Goal: Information Seeking & Learning: Check status

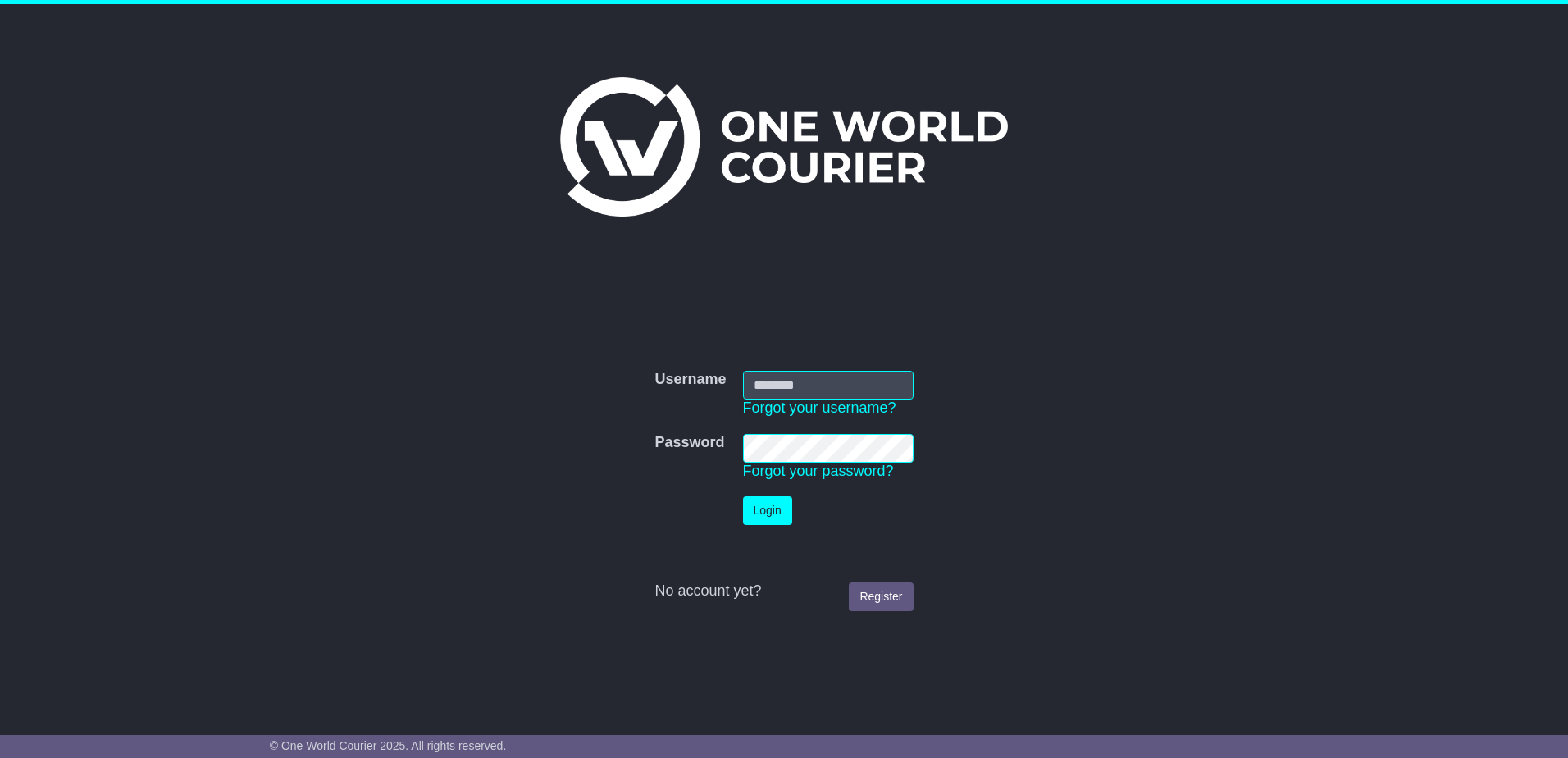
type input "**********"
click at [776, 519] on button "Login" at bounding box center [768, 510] width 49 height 29
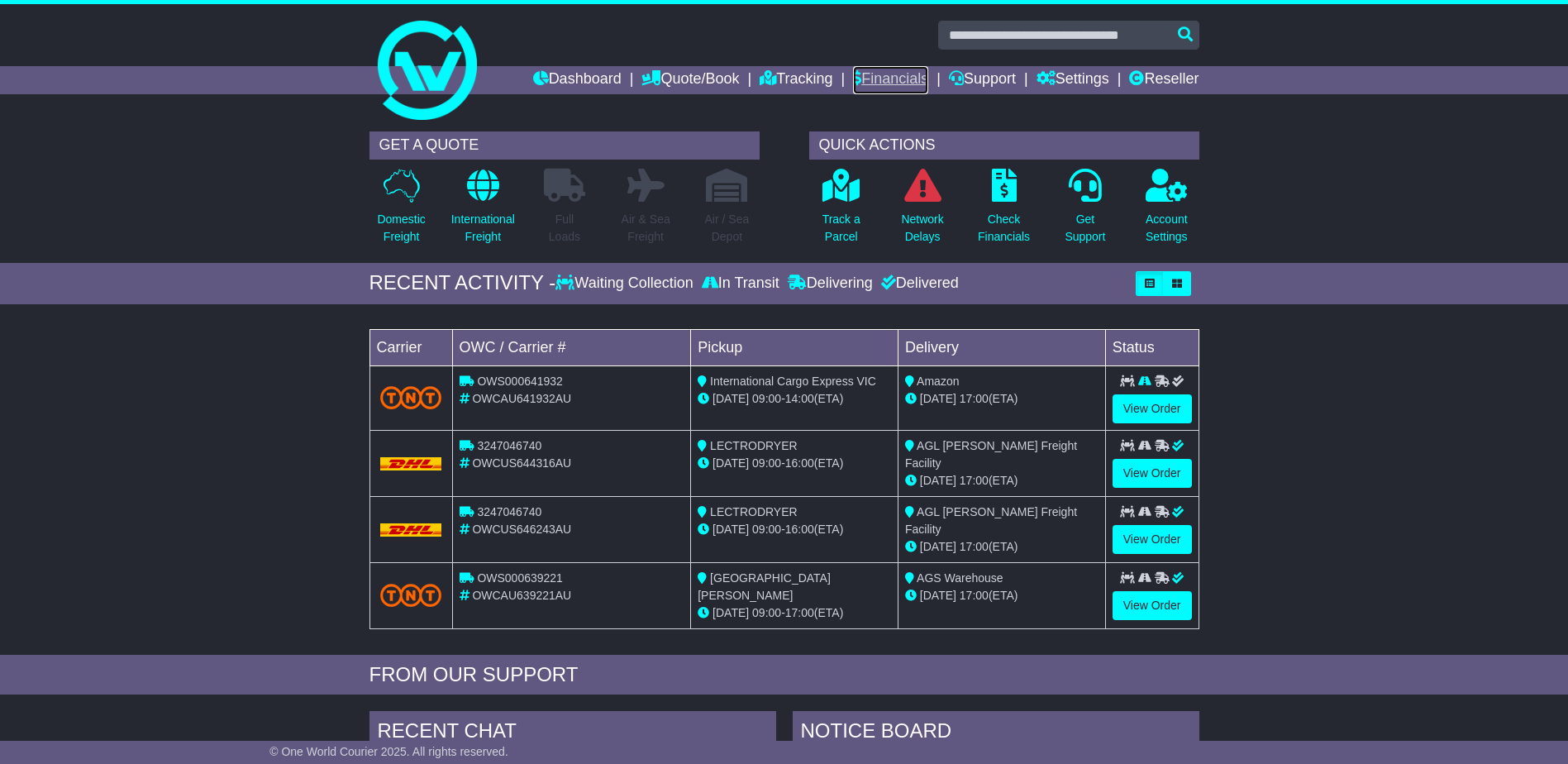
click at [893, 75] on link "Financials" at bounding box center [891, 81] width 75 height 28
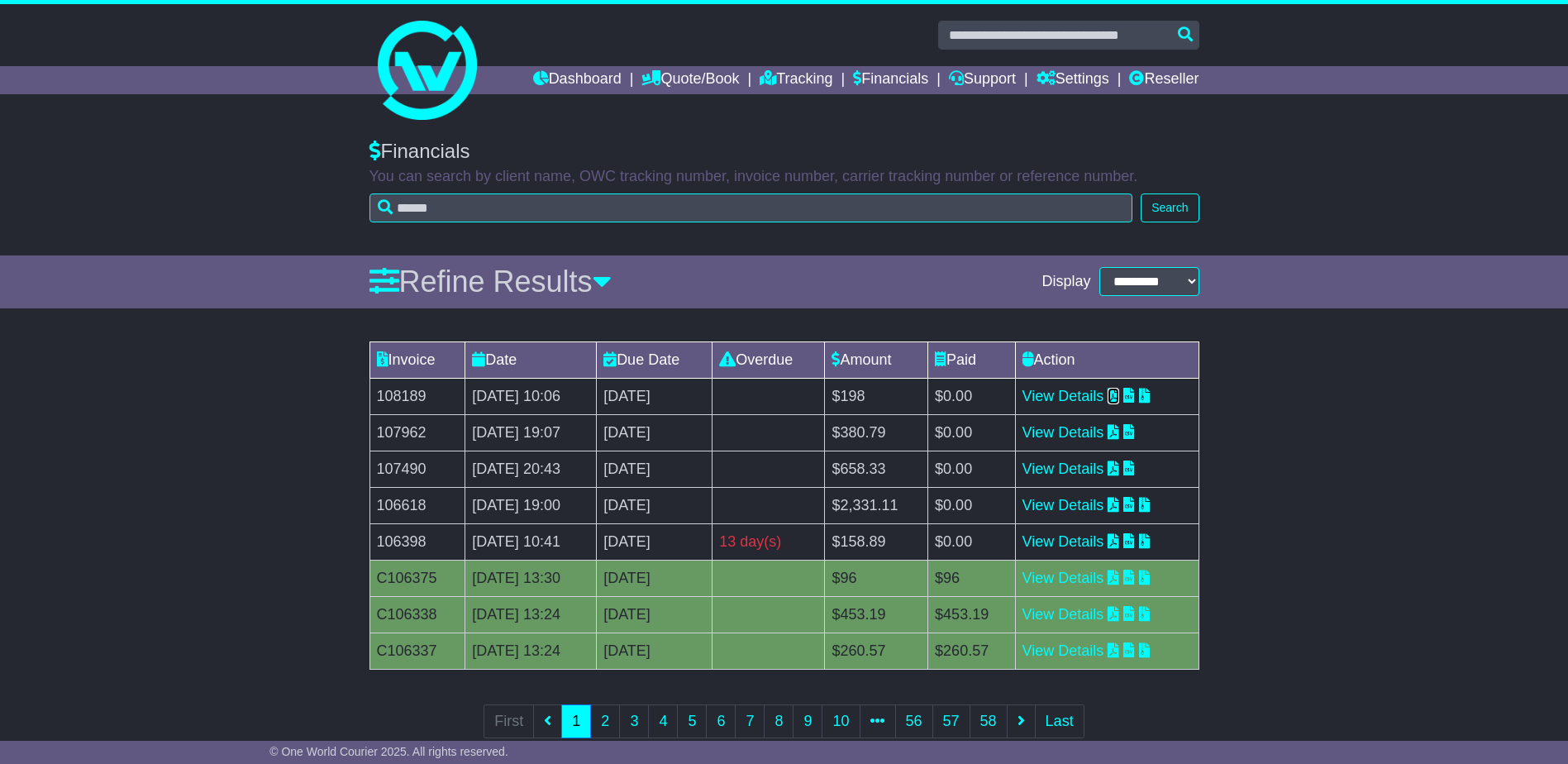
click at [1119, 396] on icon at bounding box center [1113, 395] width 11 height 15
click at [1151, 395] on icon at bounding box center [1144, 395] width 11 height 15
click at [1135, 391] on td "View Details" at bounding box center [1107, 396] width 184 height 37
click at [1119, 396] on icon at bounding box center [1113, 395] width 11 height 15
click at [1119, 428] on icon at bounding box center [1113, 431] width 11 height 15
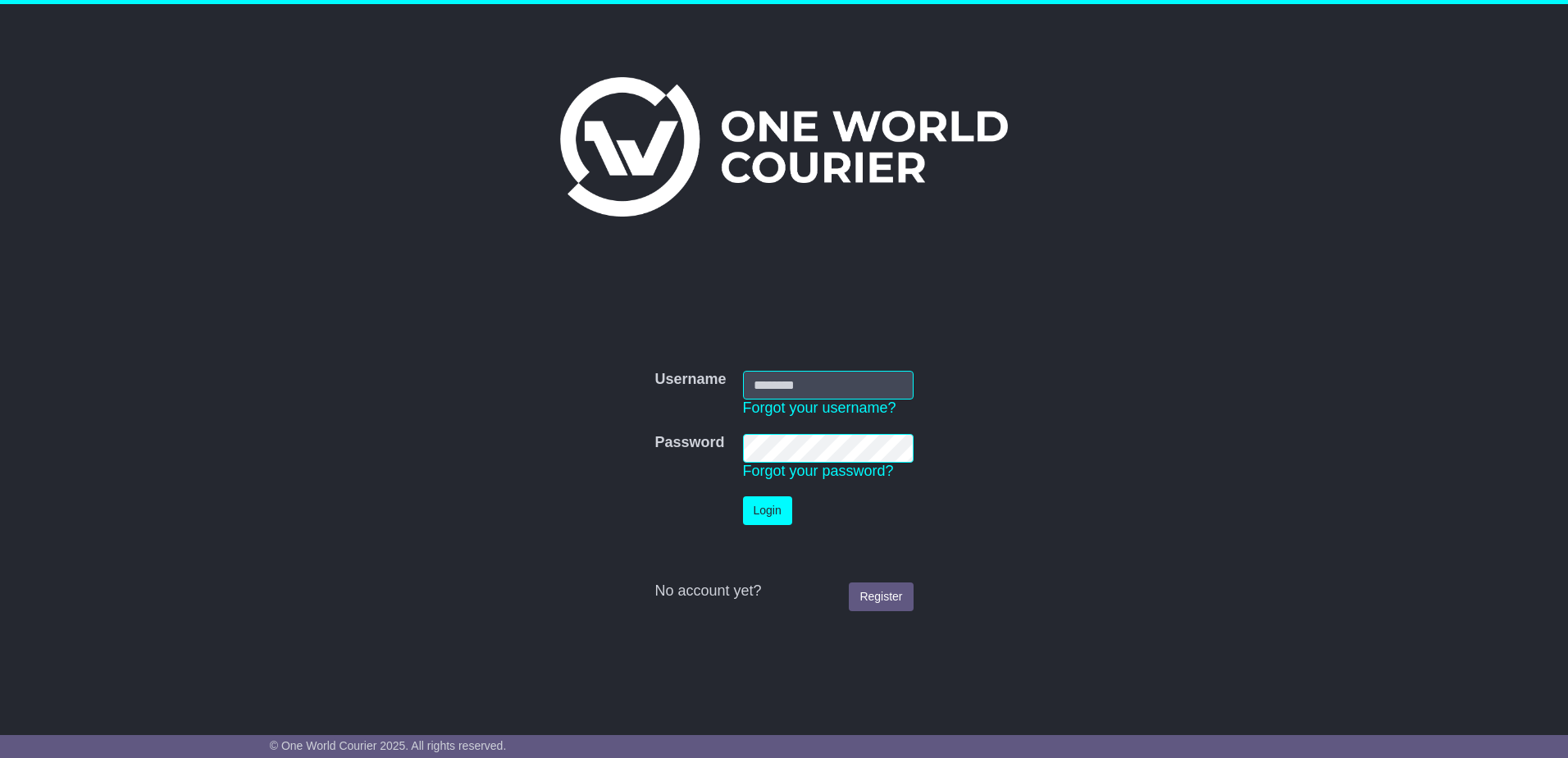
type input "**********"
click at [751, 504] on button "Login" at bounding box center [768, 510] width 49 height 29
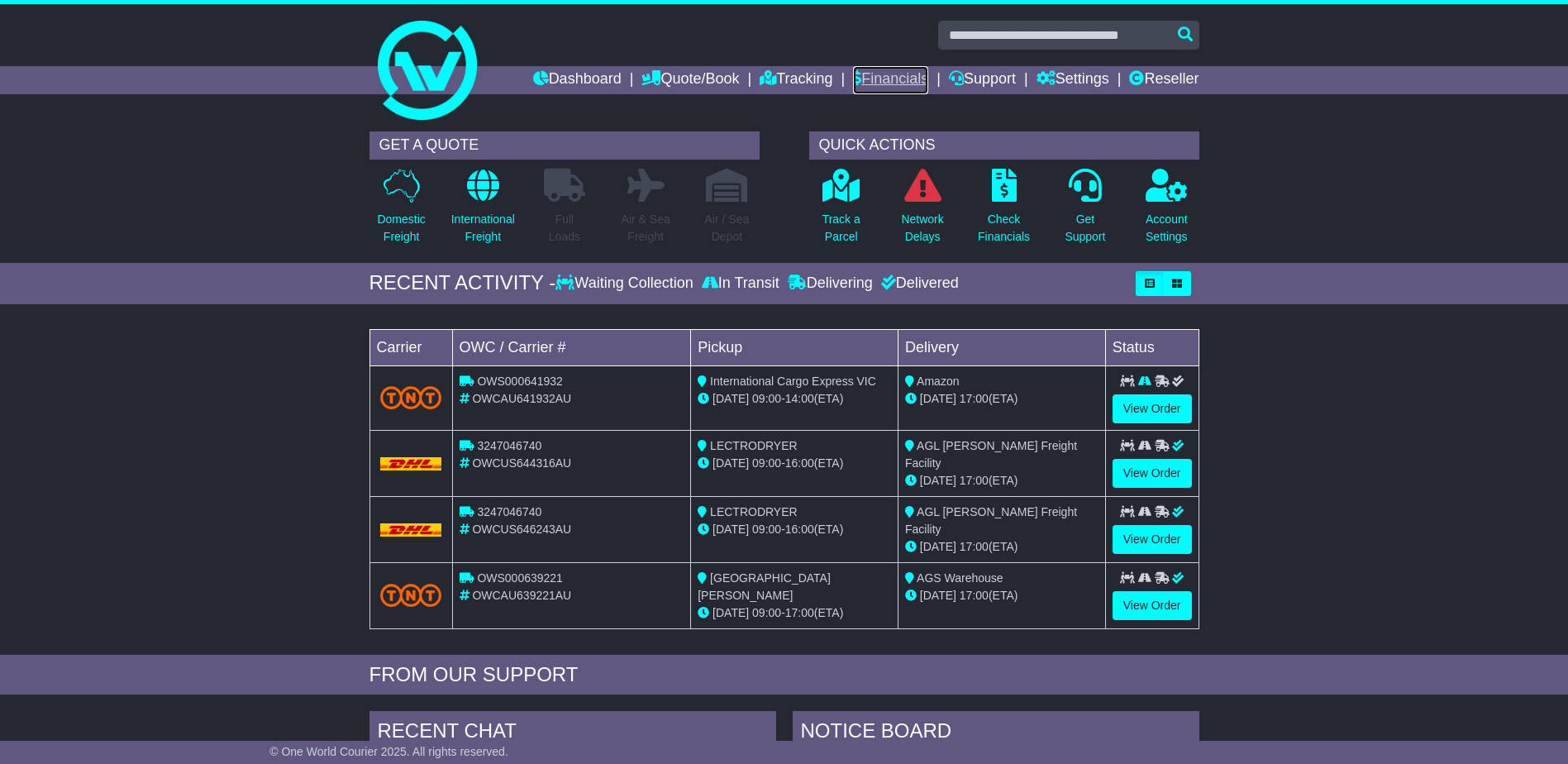
click at [877, 76] on link "Financials" at bounding box center [891, 81] width 75 height 28
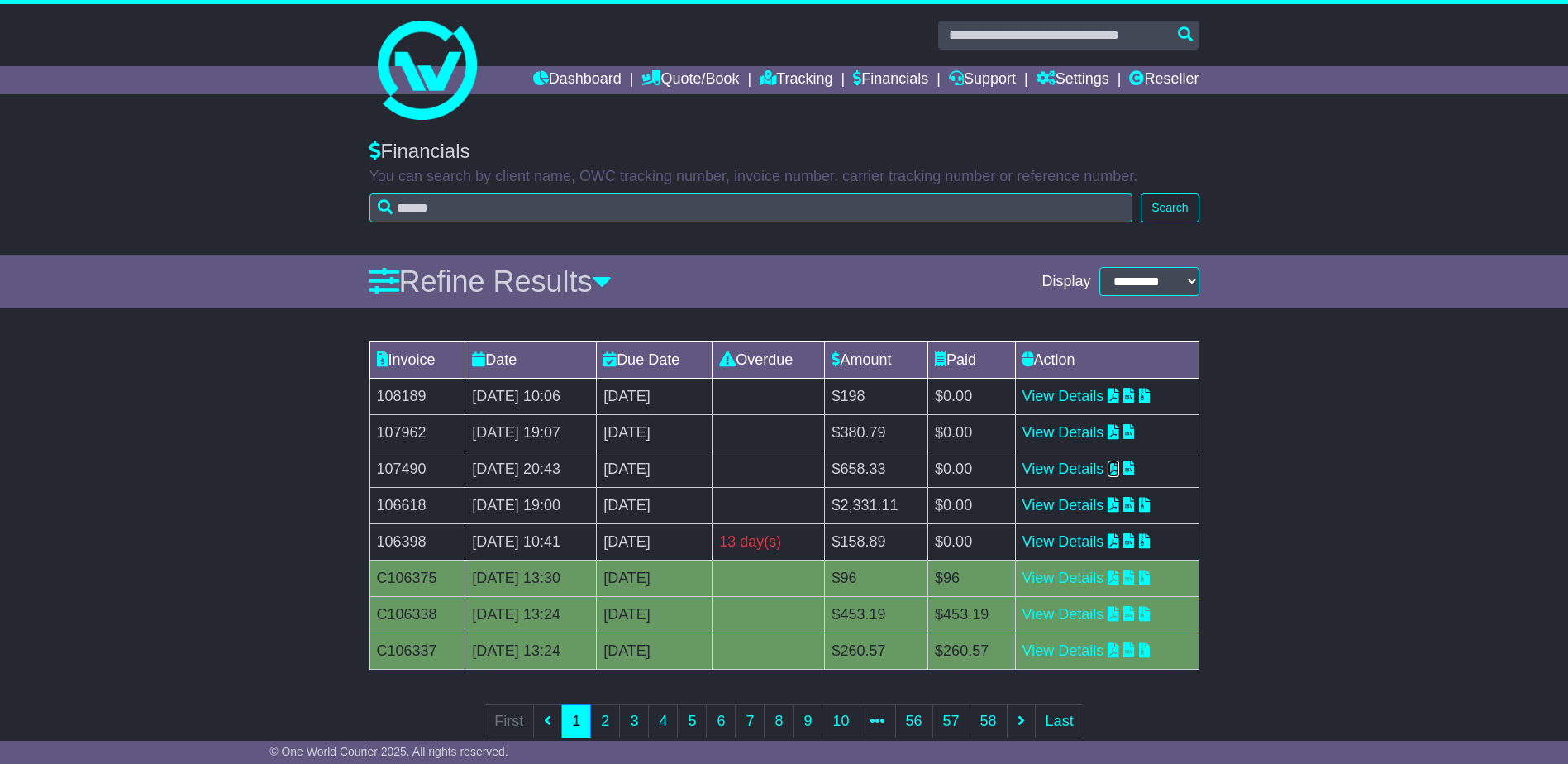
click at [1119, 465] on icon at bounding box center [1113, 467] width 11 height 15
click at [1119, 505] on icon at bounding box center [1113, 504] width 11 height 15
click at [1119, 543] on icon at bounding box center [1113, 540] width 11 height 15
